Goal: Task Accomplishment & Management: Use online tool/utility

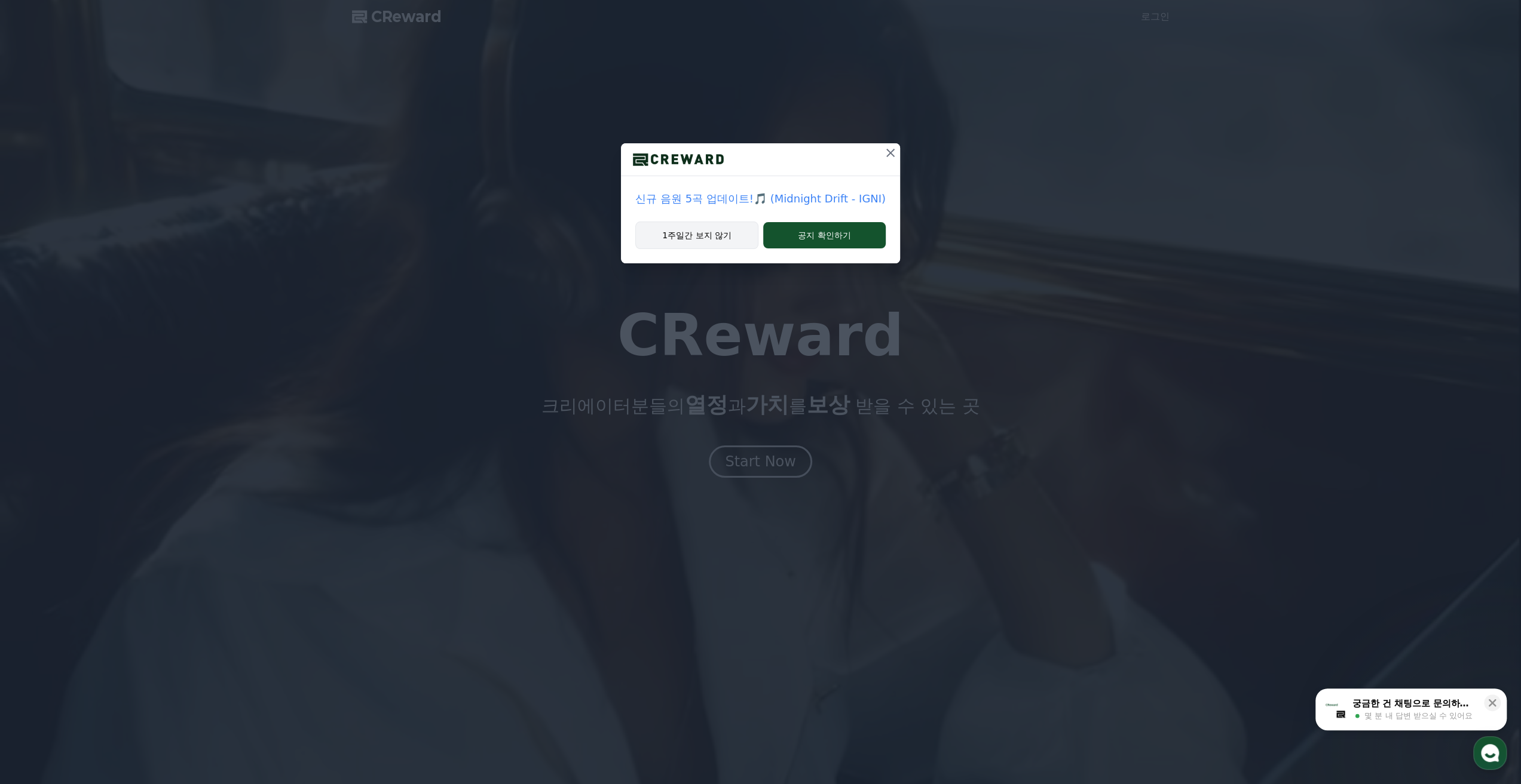
click at [708, 249] on button "1주일간 보지 않기" at bounding box center [696, 236] width 123 height 27
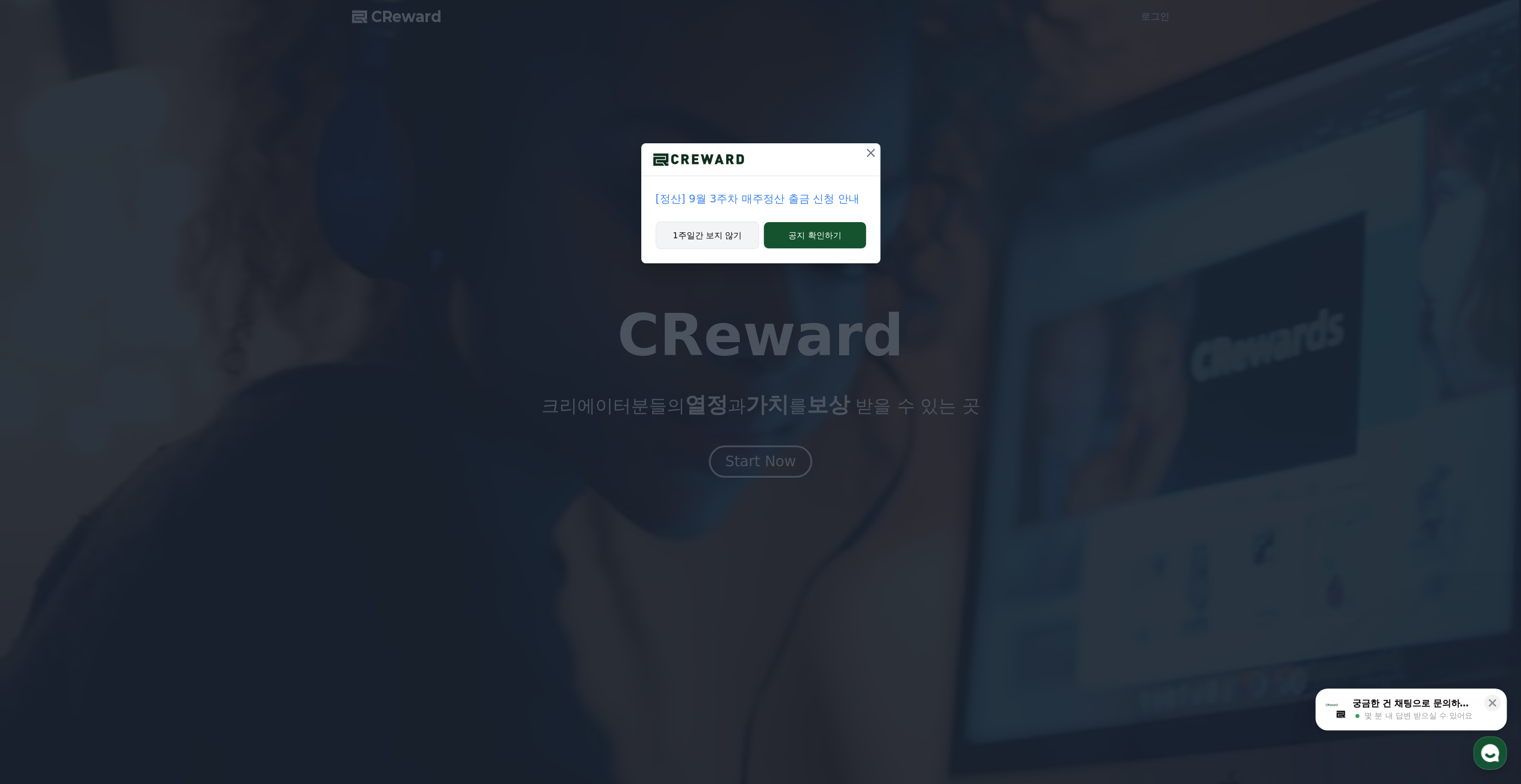
click at [711, 249] on button "1주일간 보지 않기" at bounding box center [708, 236] width 104 height 27
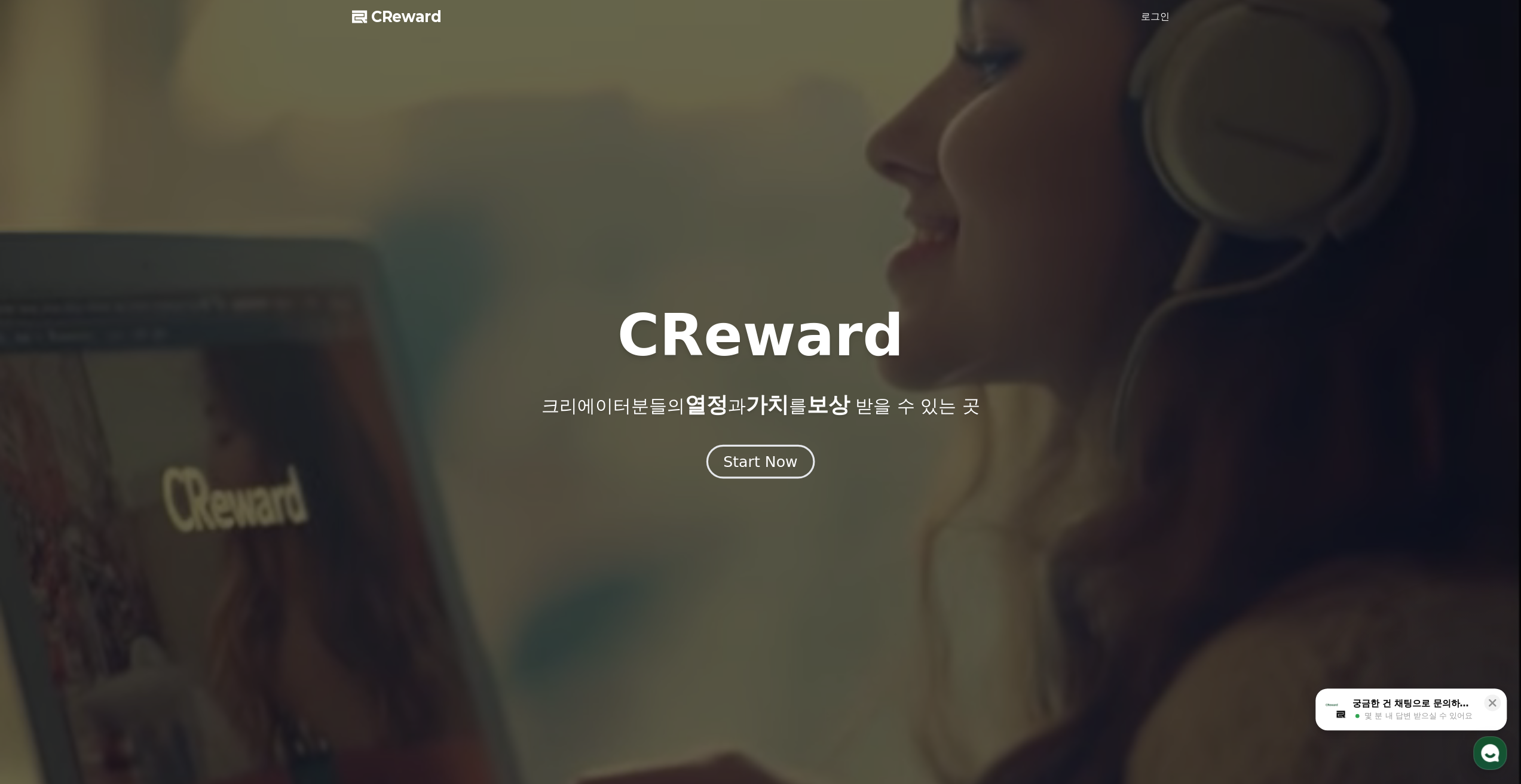
click at [756, 467] on div "Start Now" at bounding box center [760, 462] width 74 height 20
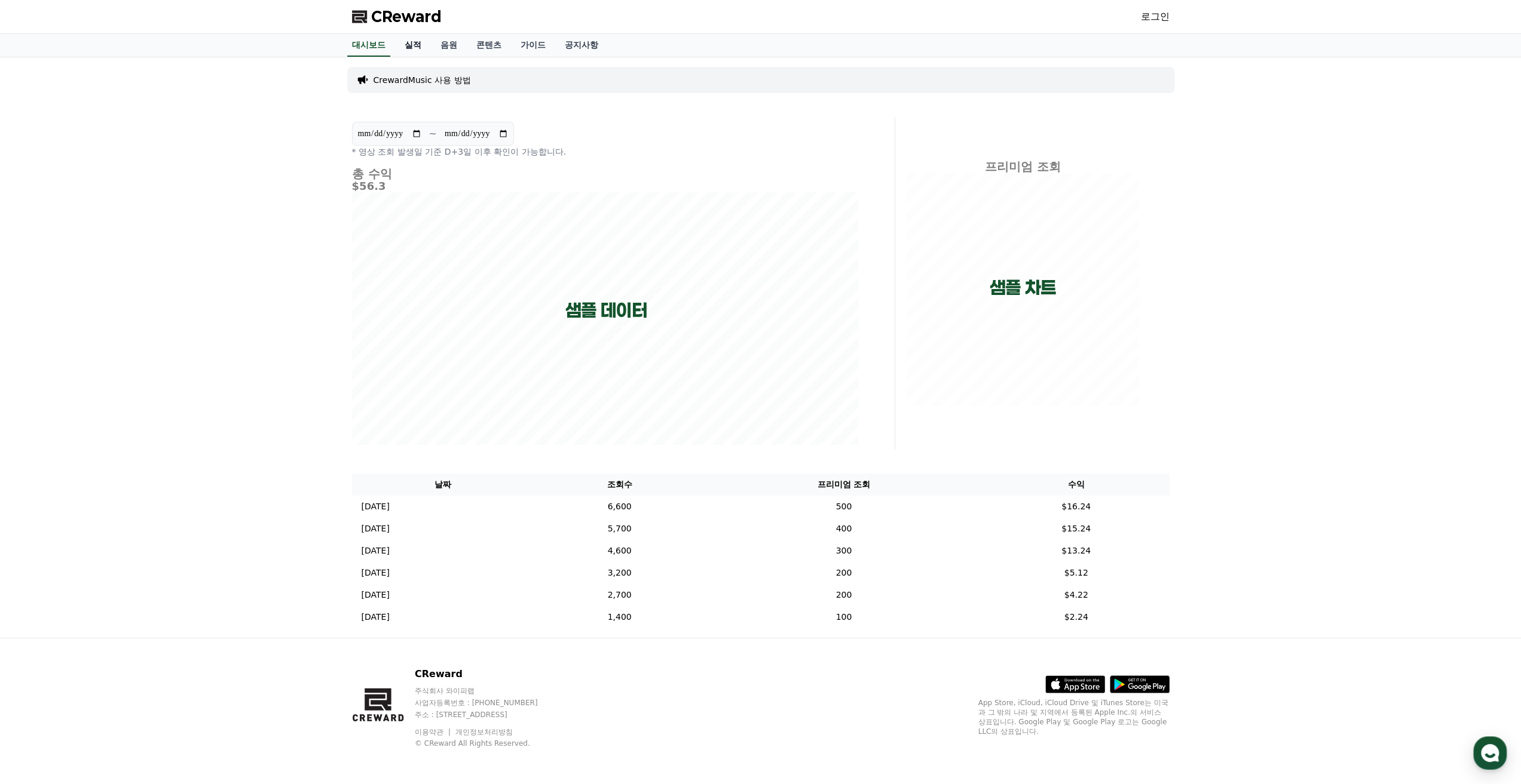
click at [416, 46] on link "실적" at bounding box center [412, 45] width 35 height 23
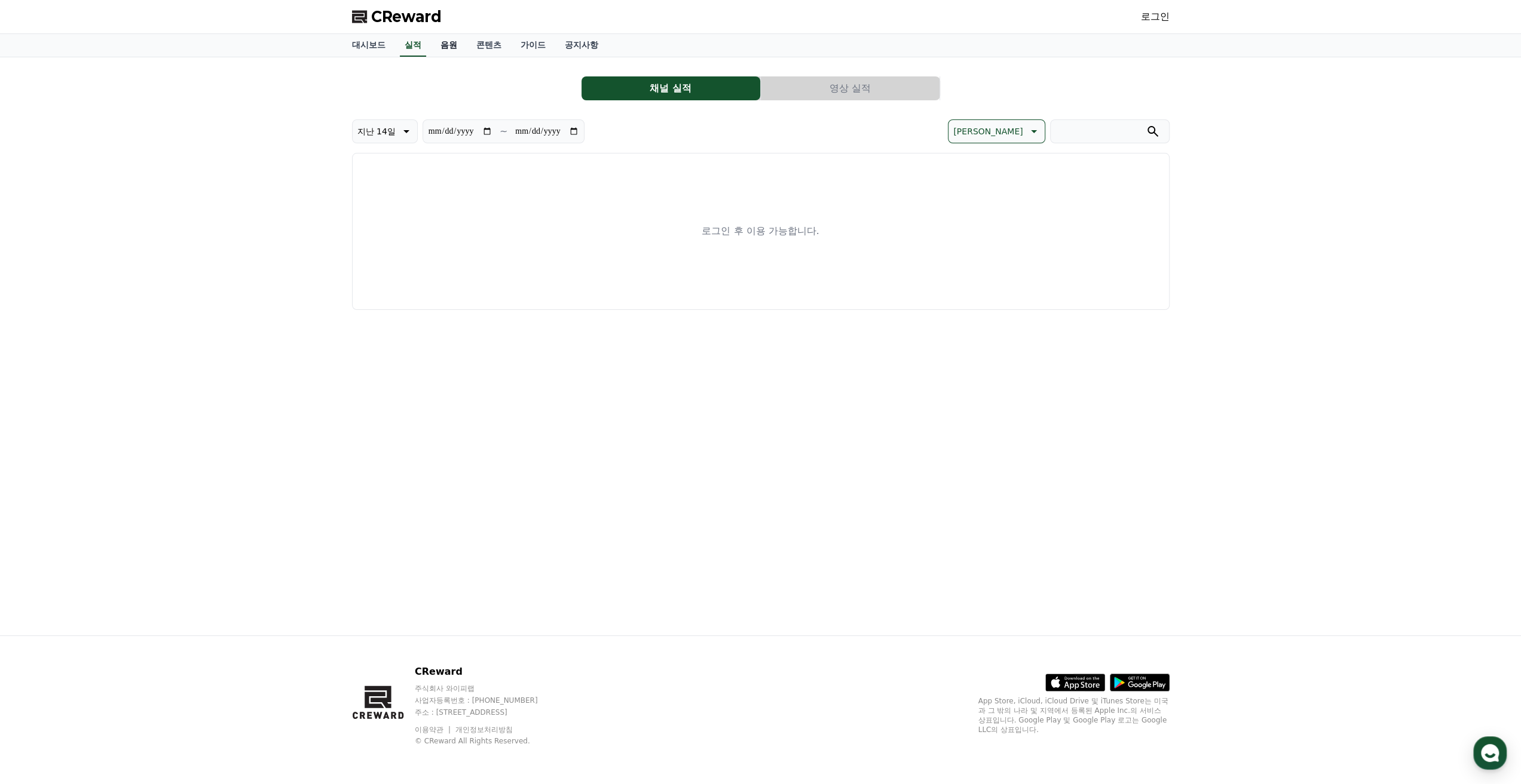
click at [446, 50] on link "음원" at bounding box center [448, 45] width 35 height 23
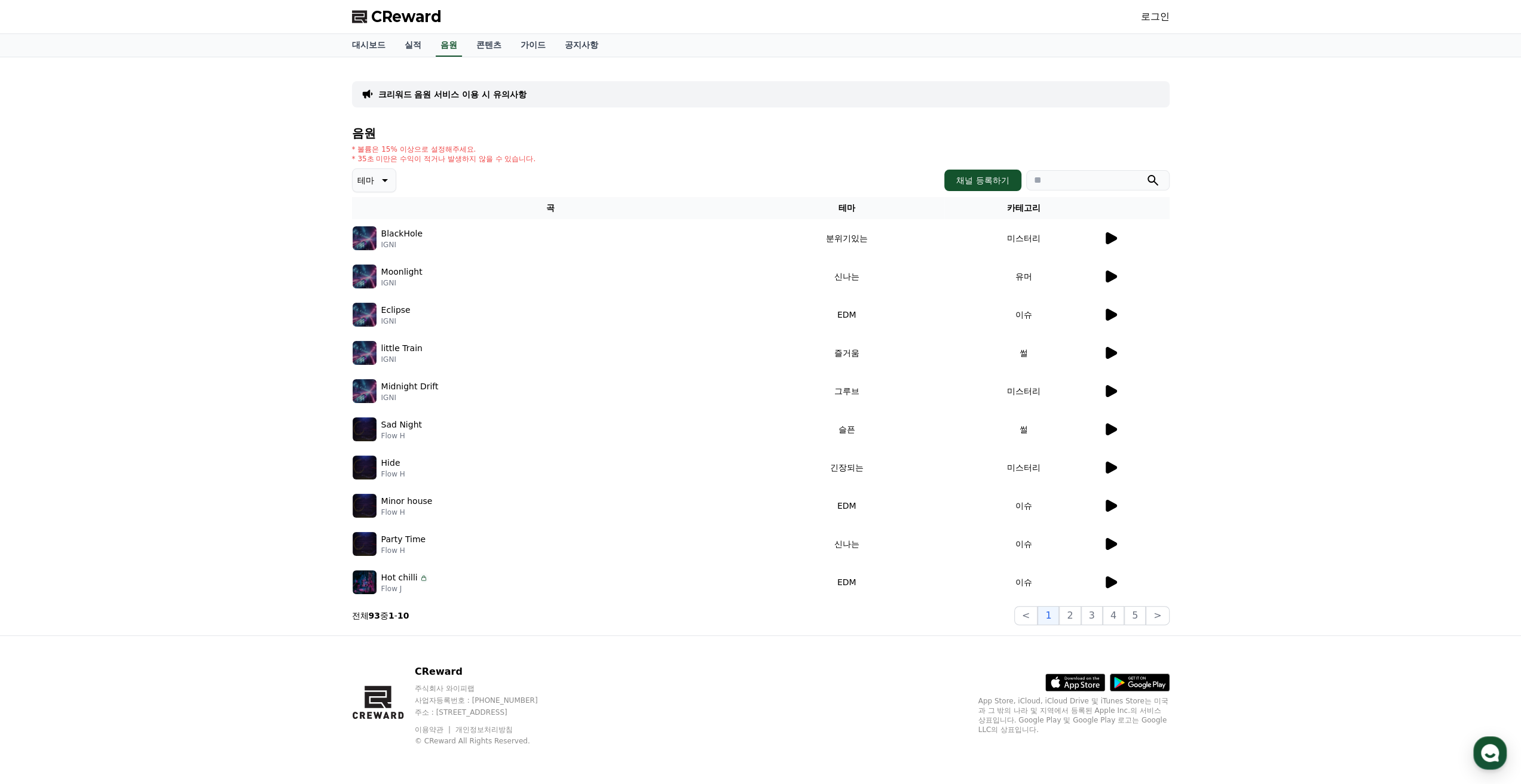
click at [1104, 296] on td at bounding box center [1136, 276] width 67 height 38
click at [1105, 283] on icon at bounding box center [1111, 276] width 11 height 12
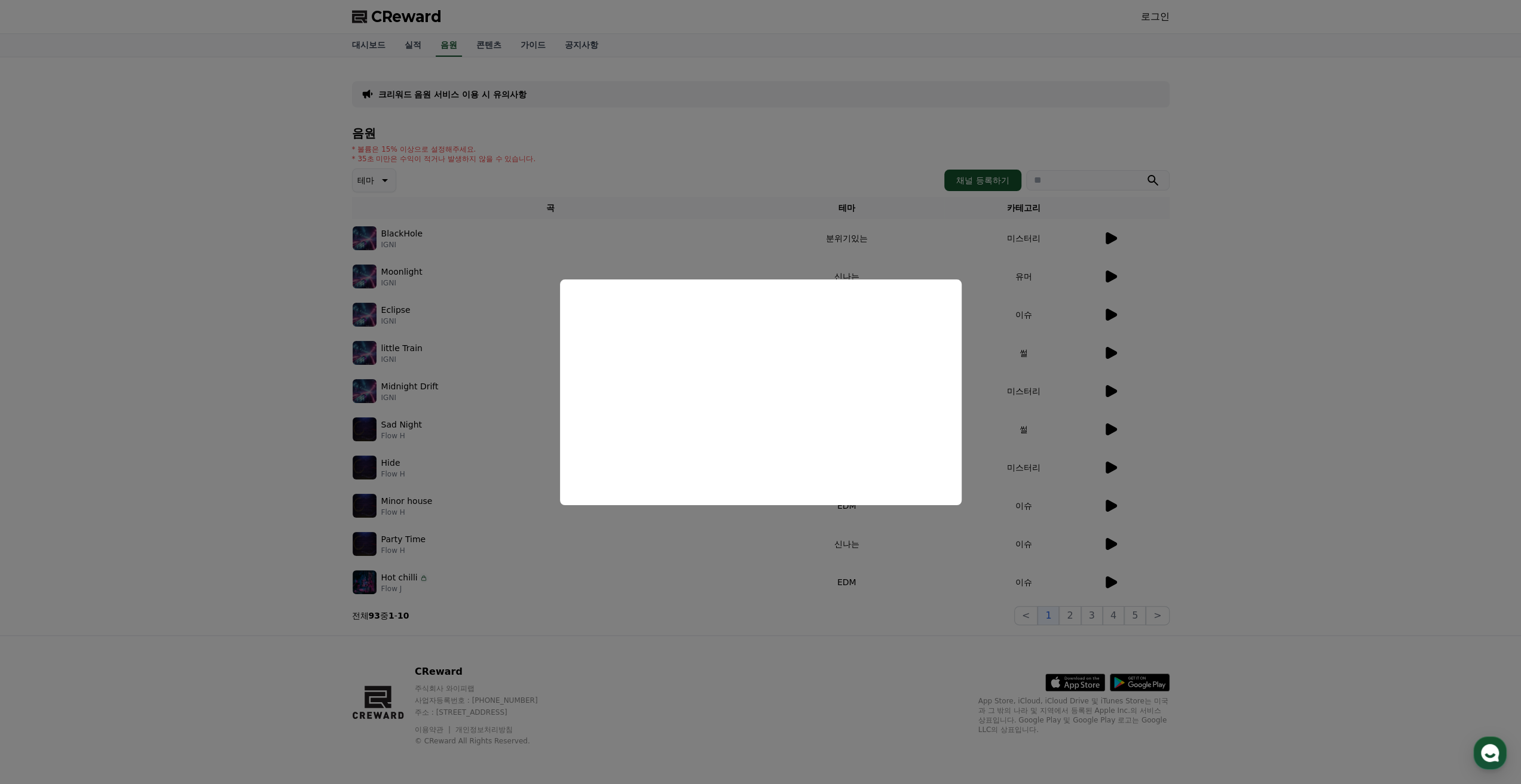
click at [1245, 377] on button "close modal" at bounding box center [760, 392] width 1521 height 784
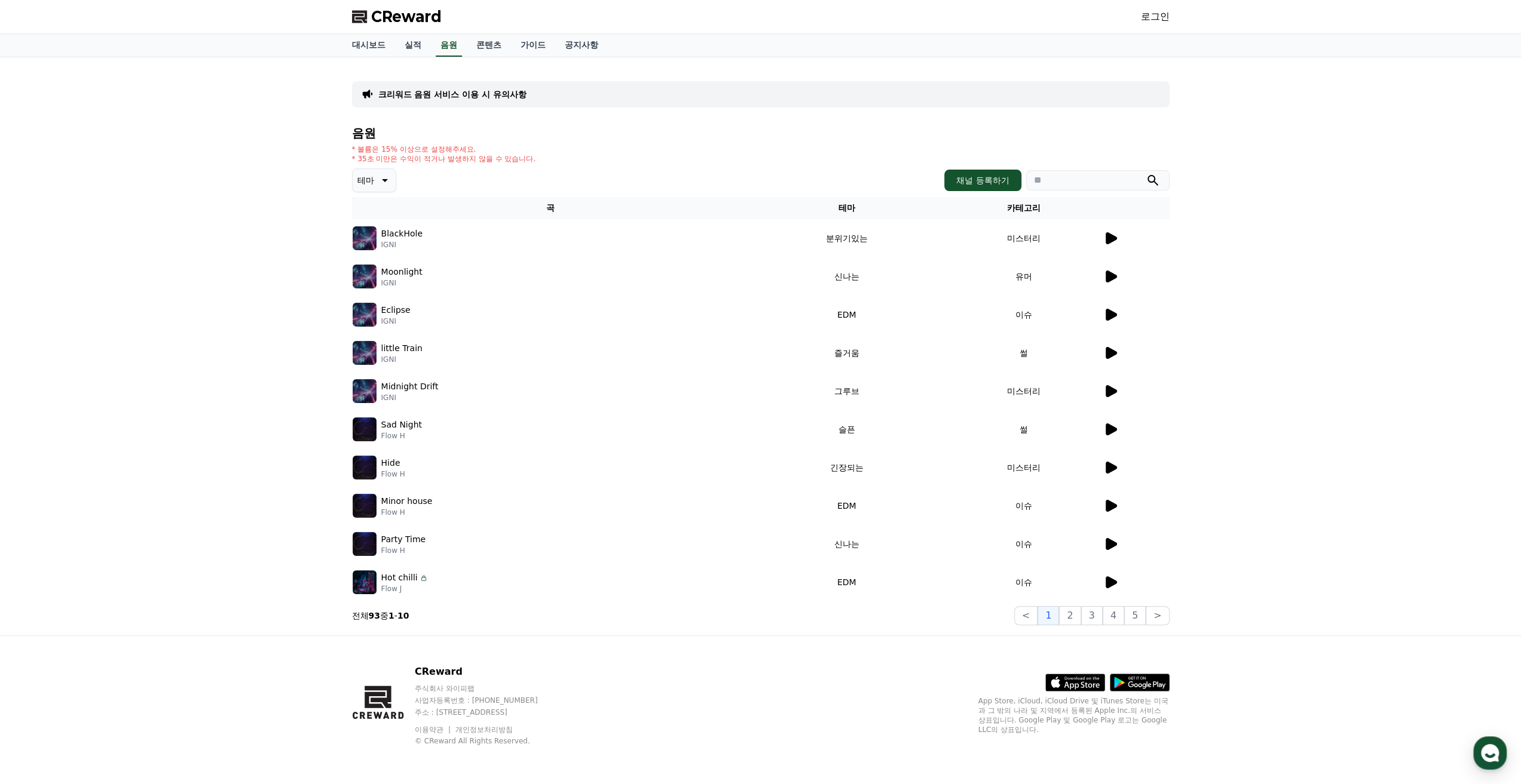
scroll to position [47, 0]
click at [1112, 538] on icon at bounding box center [1111, 545] width 15 height 15
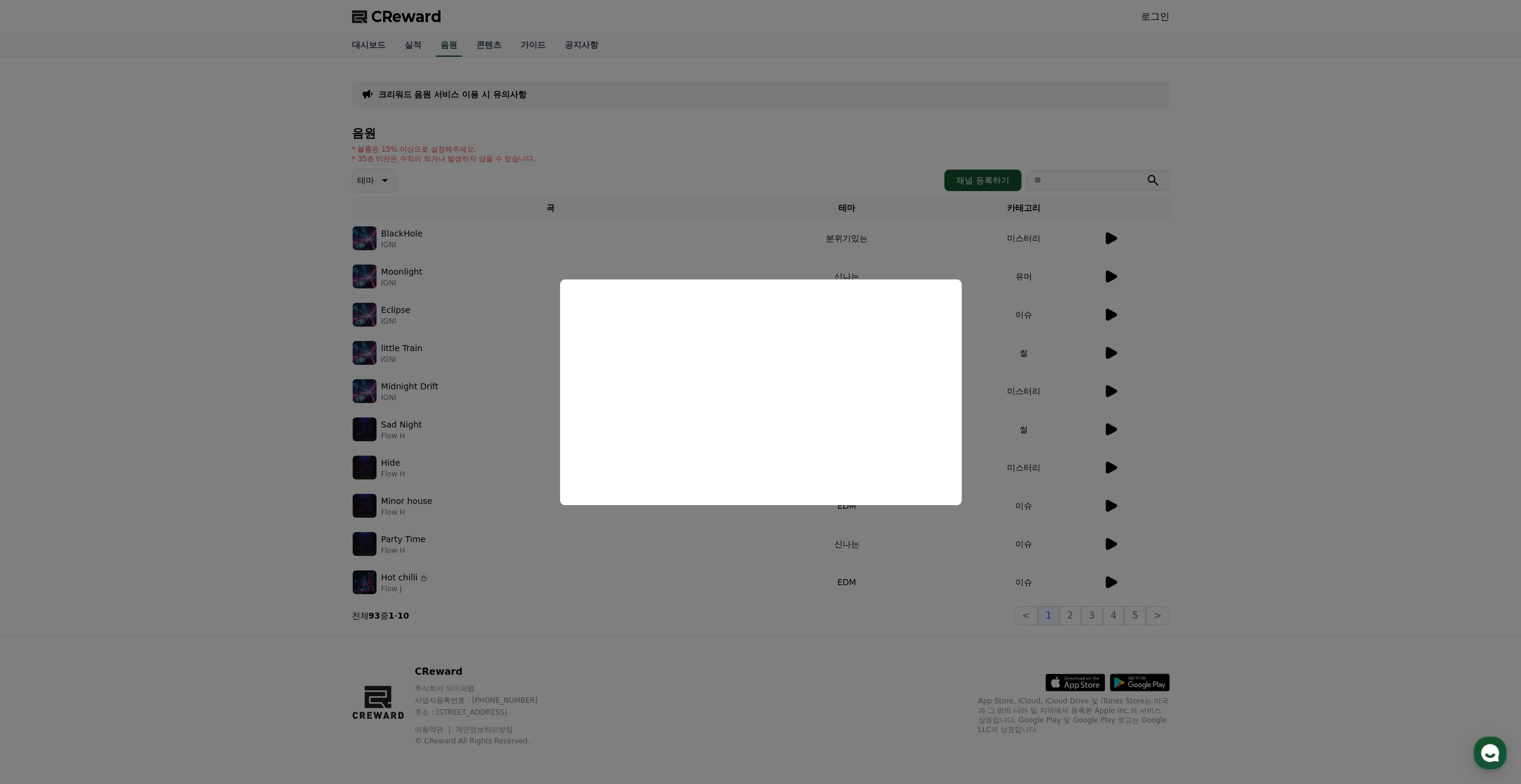
click at [1263, 391] on button "close modal" at bounding box center [760, 392] width 1521 height 784
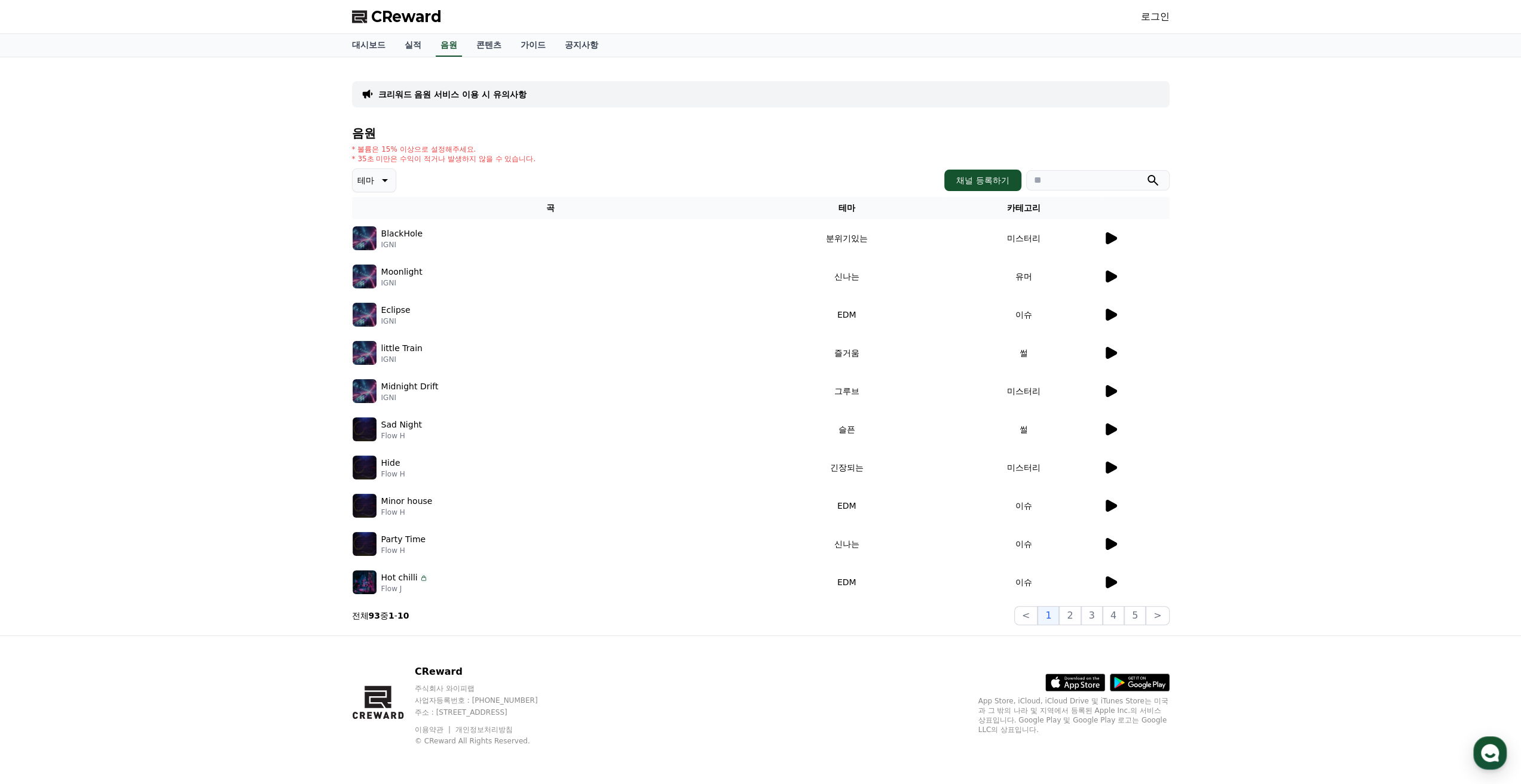
drag, startPoint x: 539, startPoint y: 99, endPoint x: 556, endPoint y: 124, distance: 30.2
click at [556, 126] on div "음원 * 볼륨은 15% 이상으로 설정해주세요. * 35초 미만은 수익이 적거나 발생하지 않을 수 있습니다. 테마 채널 등록하기 곡 테마 카테고…" at bounding box center [760, 376] width 818 height 498
click at [556, 145] on div "* 볼륨은 15% 이상으로 설정해주세요. * 35초 미만은 수익이 적거나 발생하지 않을 수 있습니다." at bounding box center [760, 154] width 818 height 19
click at [967, 189] on button "채널 등록하기" at bounding box center [982, 181] width 76 height 22
